Goal: Check status: Check status

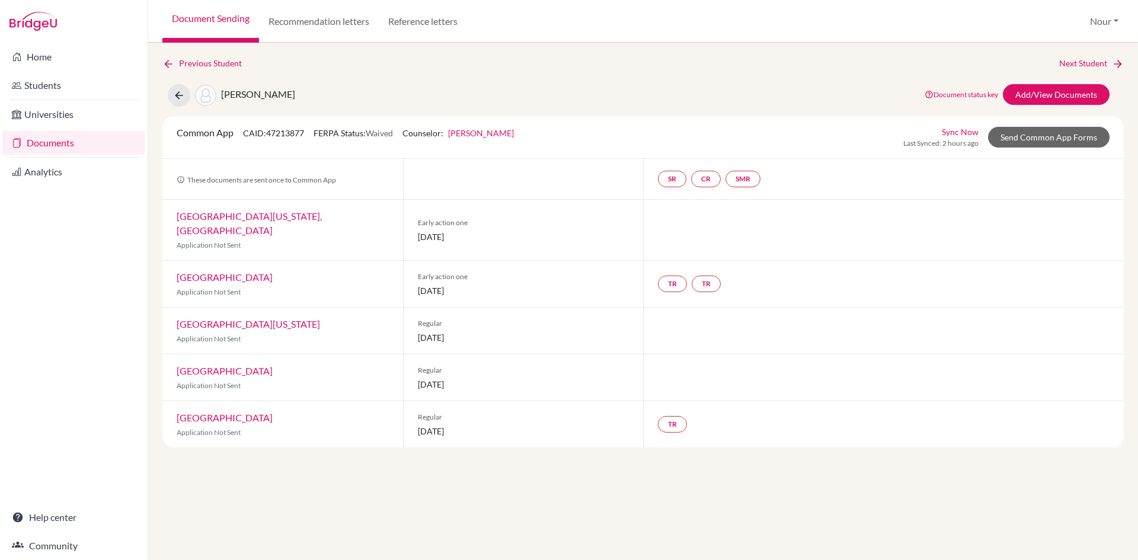
click at [61, 139] on link "Documents" at bounding box center [73, 143] width 143 height 24
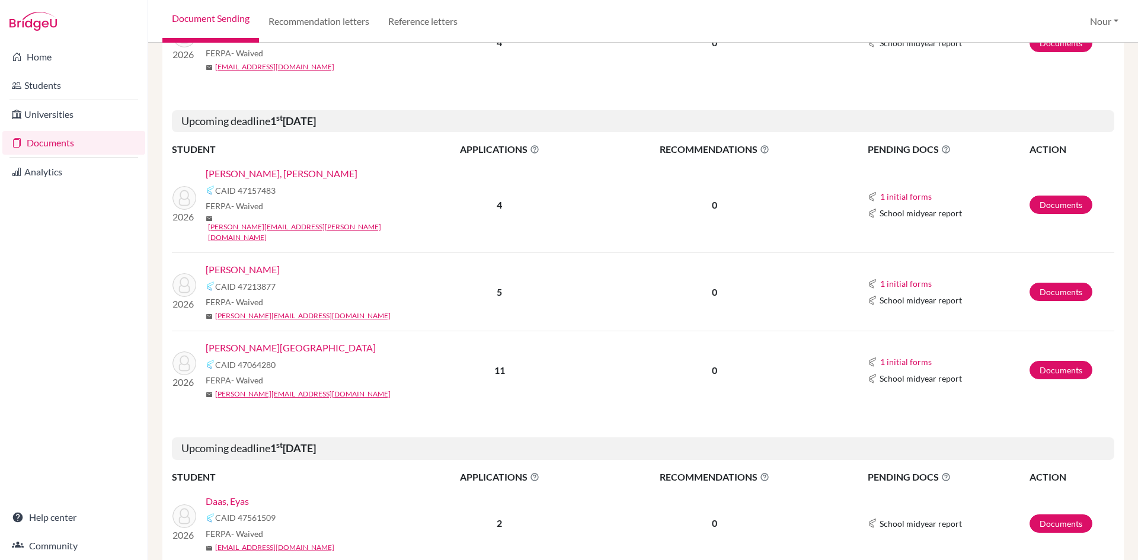
scroll to position [296, 0]
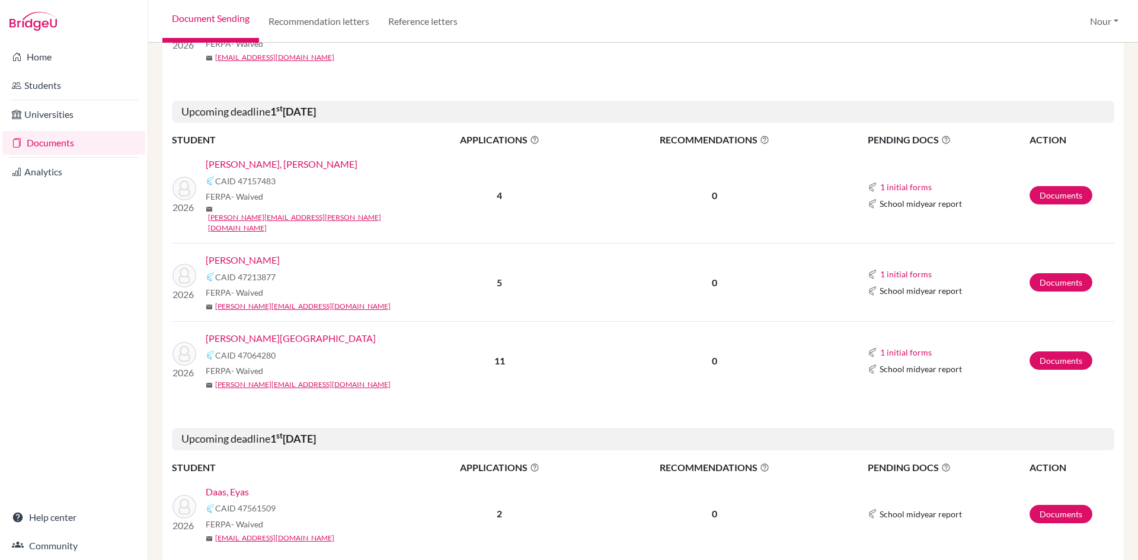
click at [243, 485] on link "Daas, Eyas" at bounding box center [227, 492] width 43 height 14
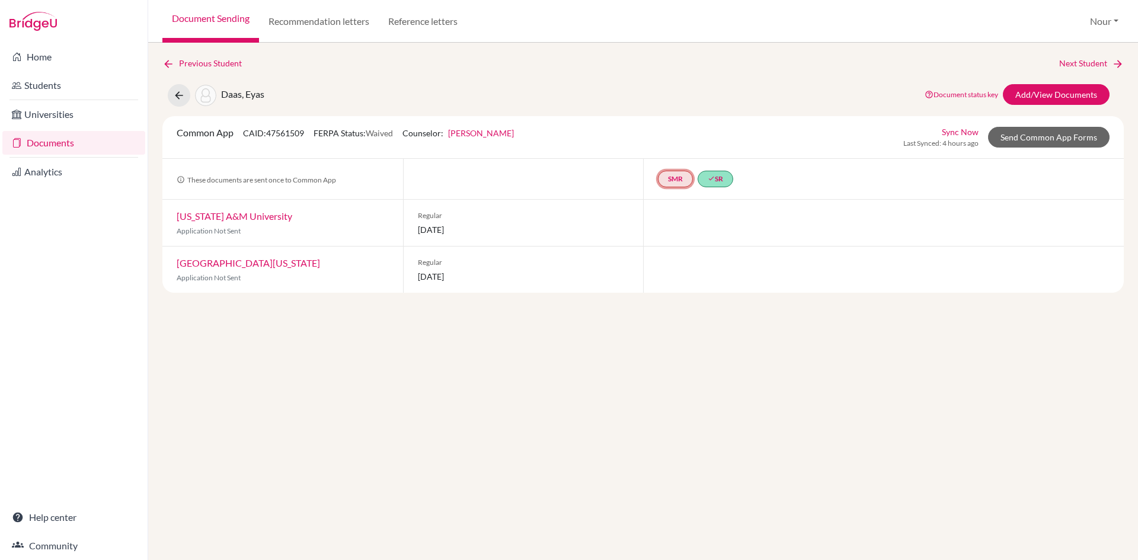
click at [692, 177] on link "SMR" at bounding box center [675, 179] width 35 height 17
click at [691, 152] on small "Incomplete" at bounding box center [675, 154] width 90 height 11
click at [679, 214] on div at bounding box center [883, 223] width 481 height 46
